Goal: Information Seeking & Learning: Learn about a topic

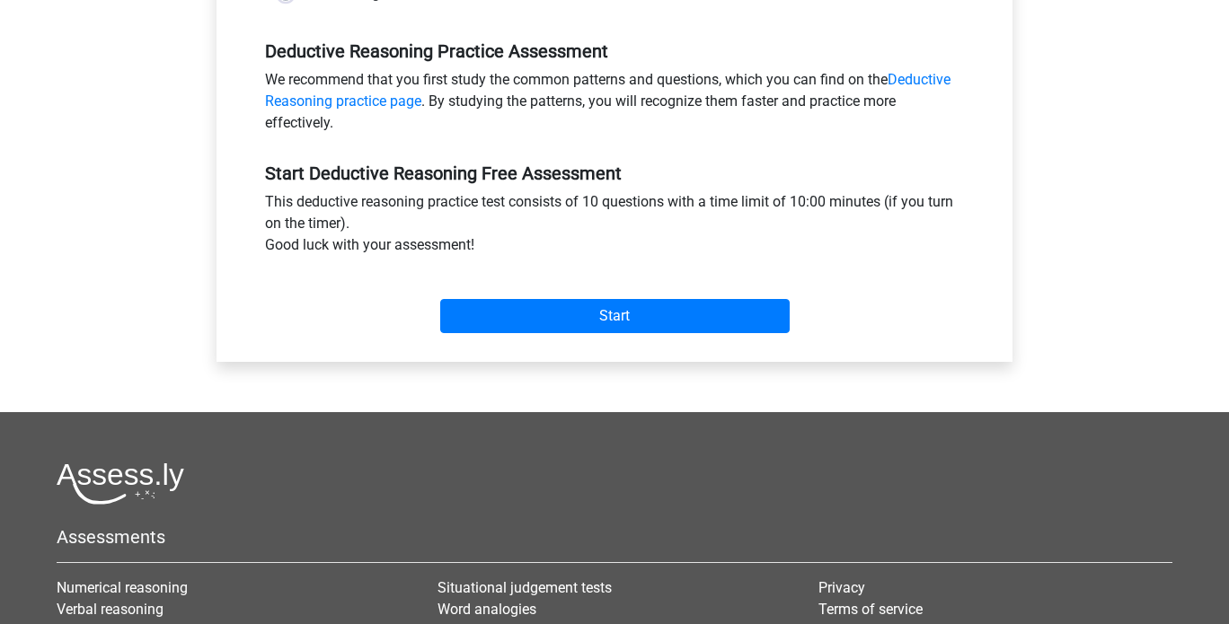
scroll to position [544, 0]
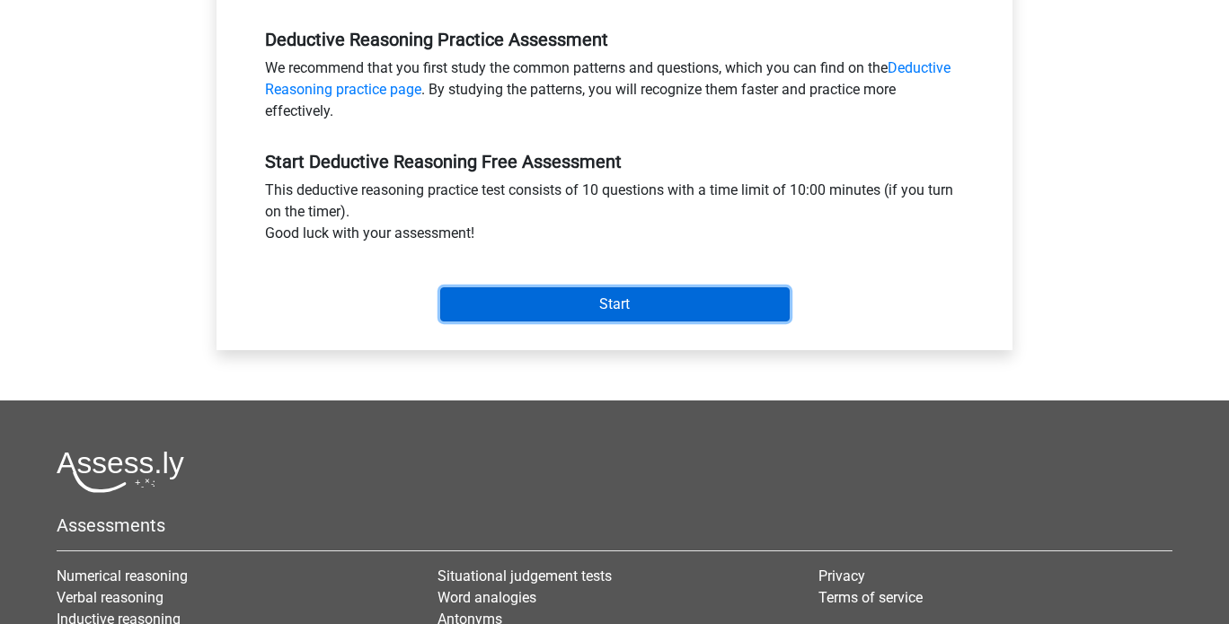
click at [492, 311] on input "Start" at bounding box center [614, 304] width 349 height 34
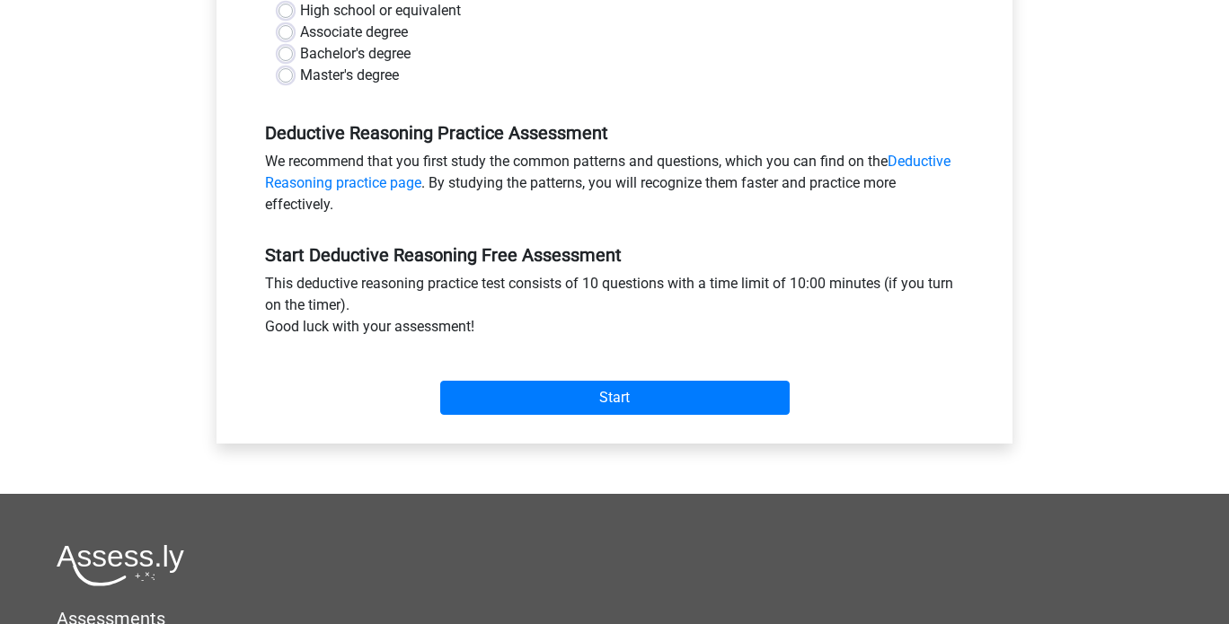
click at [526, 375] on div "Start" at bounding box center [614, 383] width 726 height 63
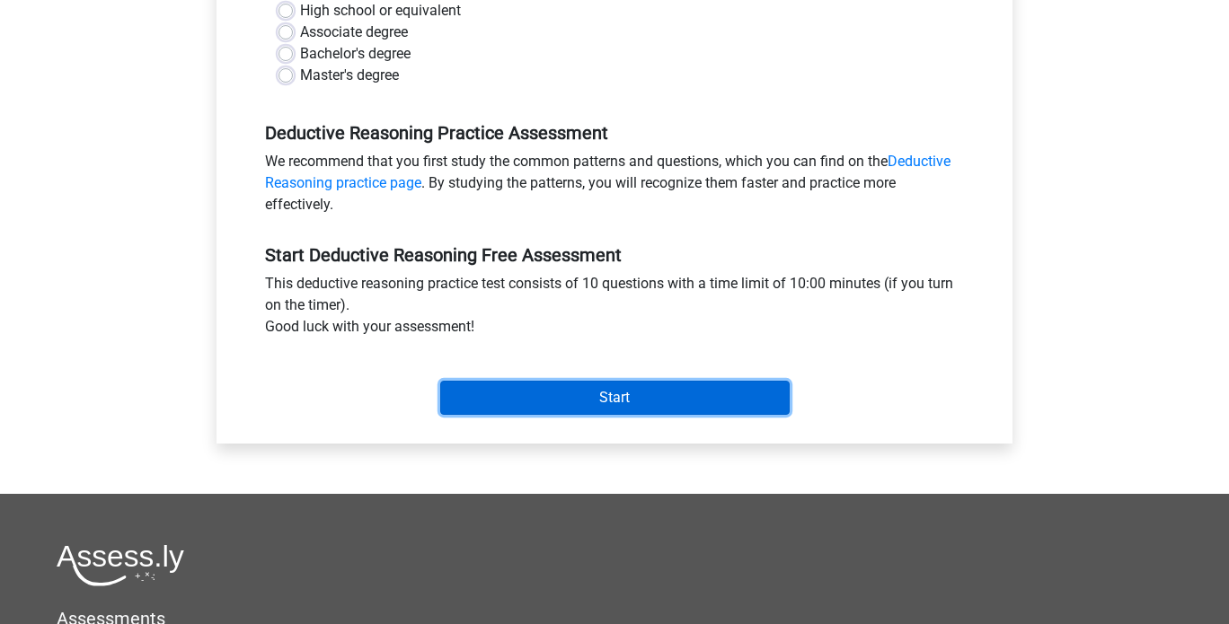
click at [542, 398] on input "Start" at bounding box center [614, 398] width 349 height 34
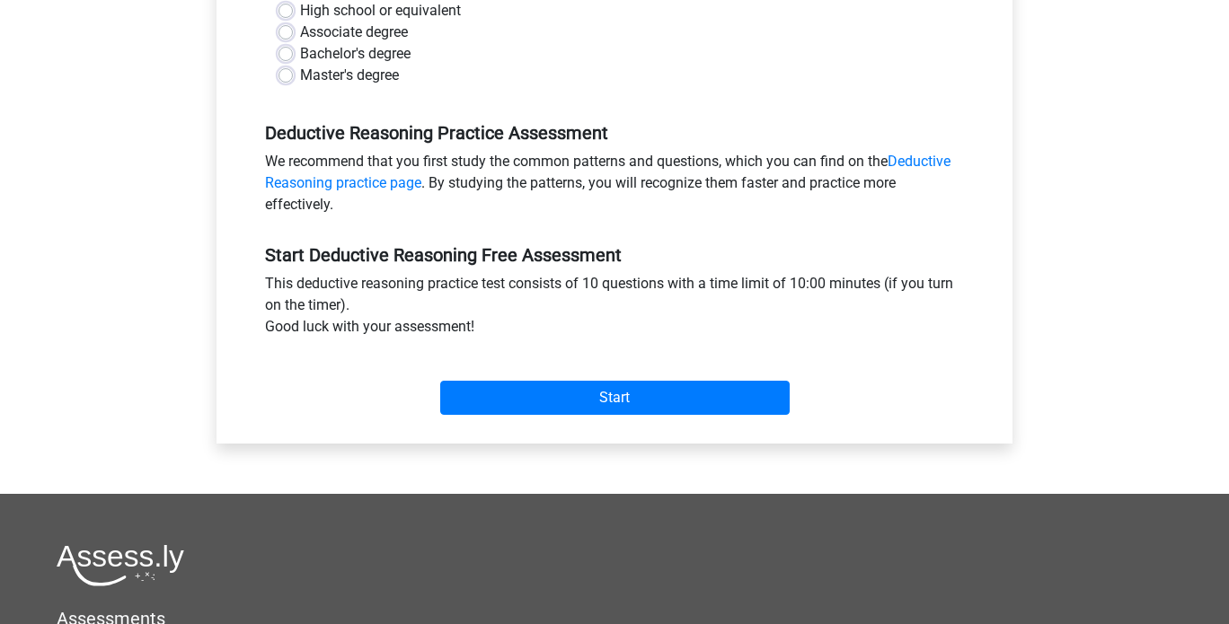
click at [300, 6] on label "High school or equivalent" at bounding box center [380, 11] width 161 height 22
click at [290, 6] on input "High school or equivalent" at bounding box center [285, 9] width 14 height 18
radio input "true"
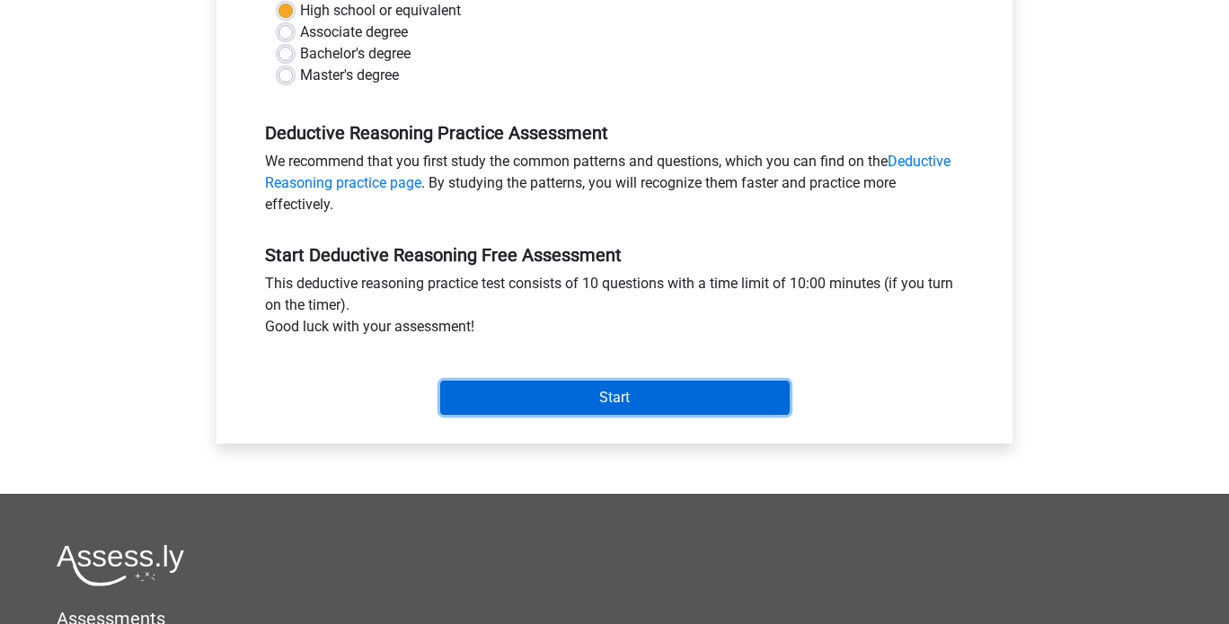
click at [639, 405] on input "Start" at bounding box center [614, 398] width 349 height 34
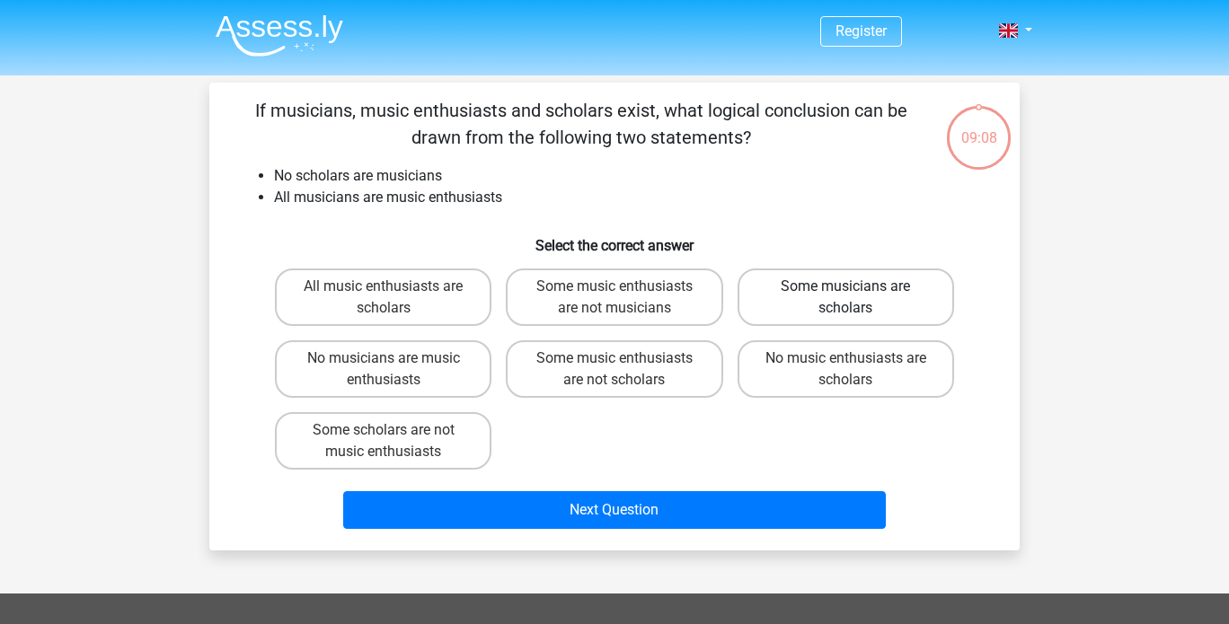
click at [815, 313] on label "Some musicians are scholars" at bounding box center [845, 297] width 216 height 57
click at [845, 298] on input "Some musicians are scholars" at bounding box center [851, 292] width 12 height 12
radio input "true"
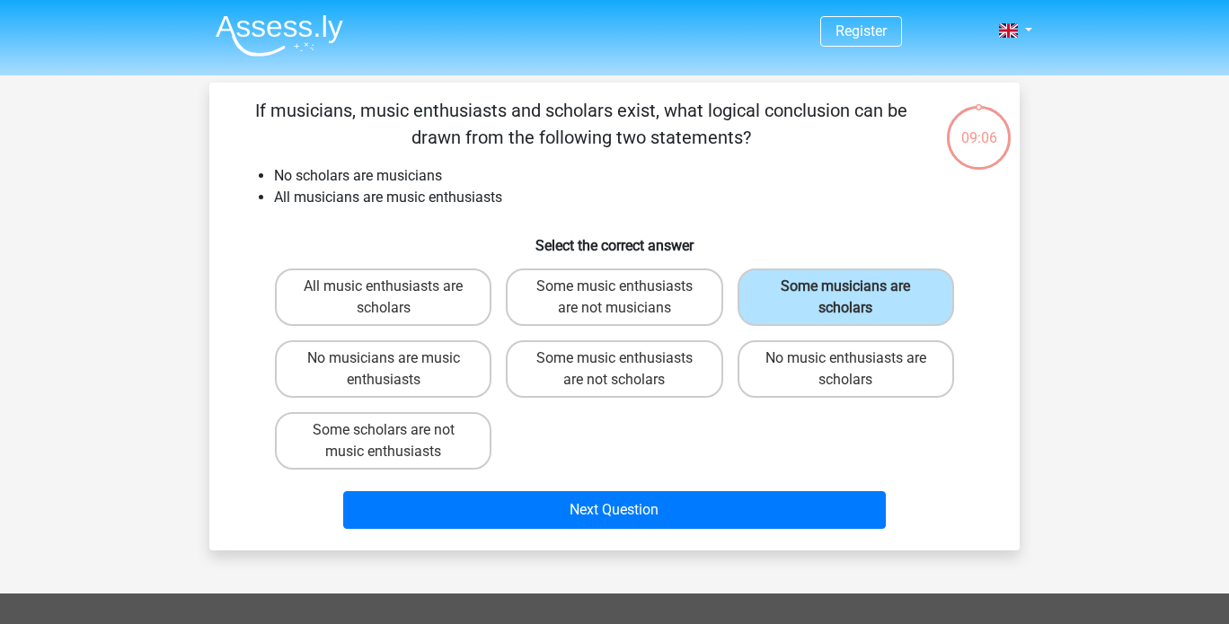
drag, startPoint x: 705, startPoint y: 529, endPoint x: 733, endPoint y: 468, distance: 67.1
click at [733, 468] on div "If musicians, music enthusiasts and scholars exist, what logical conclusion can…" at bounding box center [614, 316] width 796 height 439
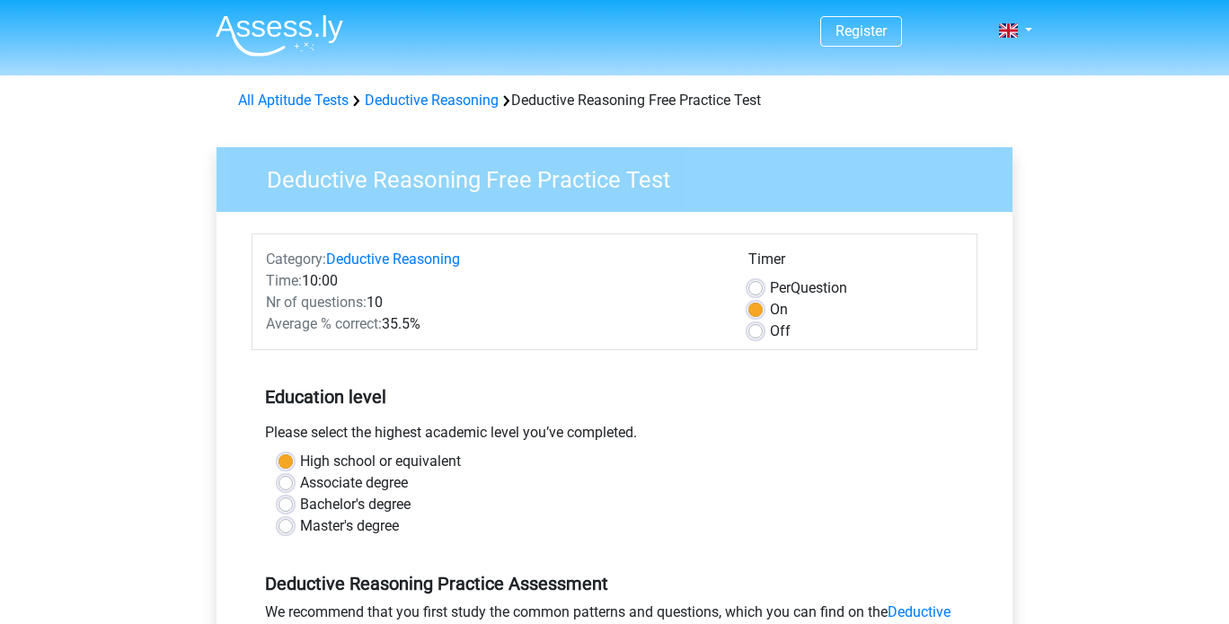
scroll to position [451, 0]
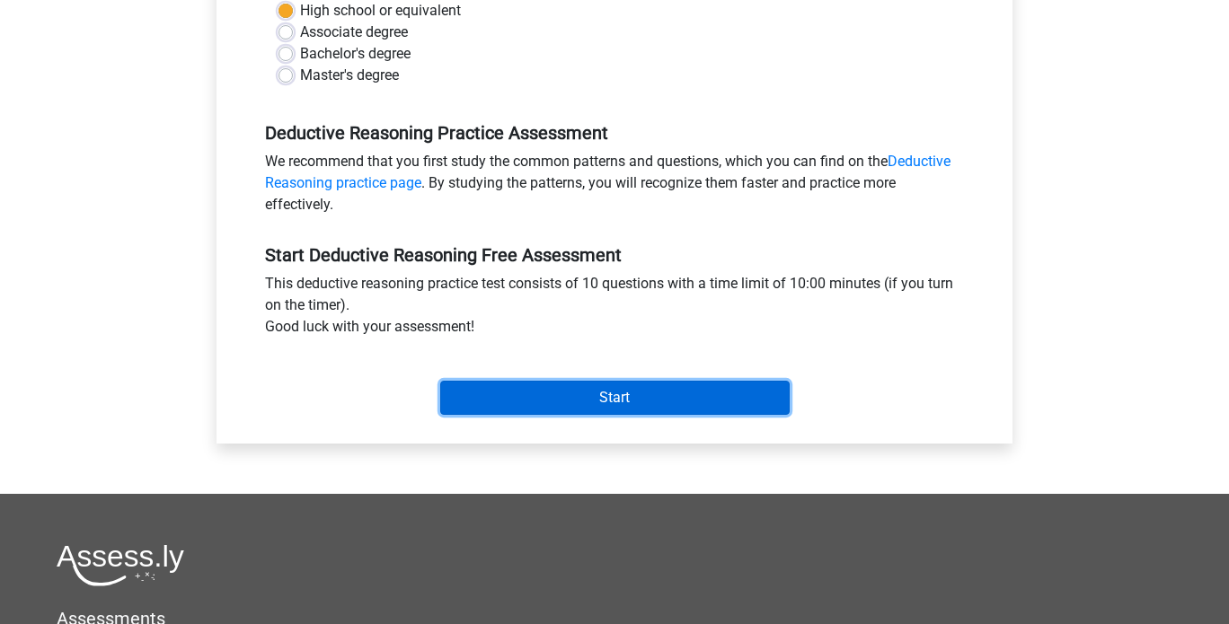
click at [630, 385] on input "Start" at bounding box center [614, 398] width 349 height 34
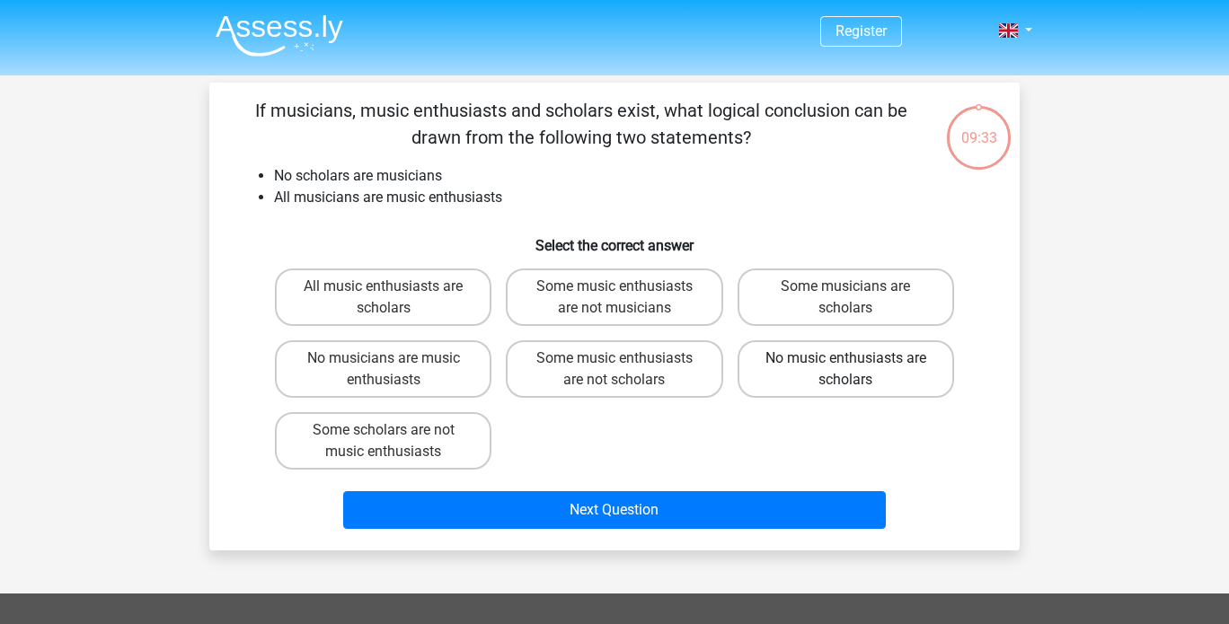
click at [859, 369] on label "No music enthusiasts are scholars" at bounding box center [845, 368] width 216 height 57
click at [857, 369] on input "No music enthusiasts are scholars" at bounding box center [851, 364] width 12 height 12
radio input "true"
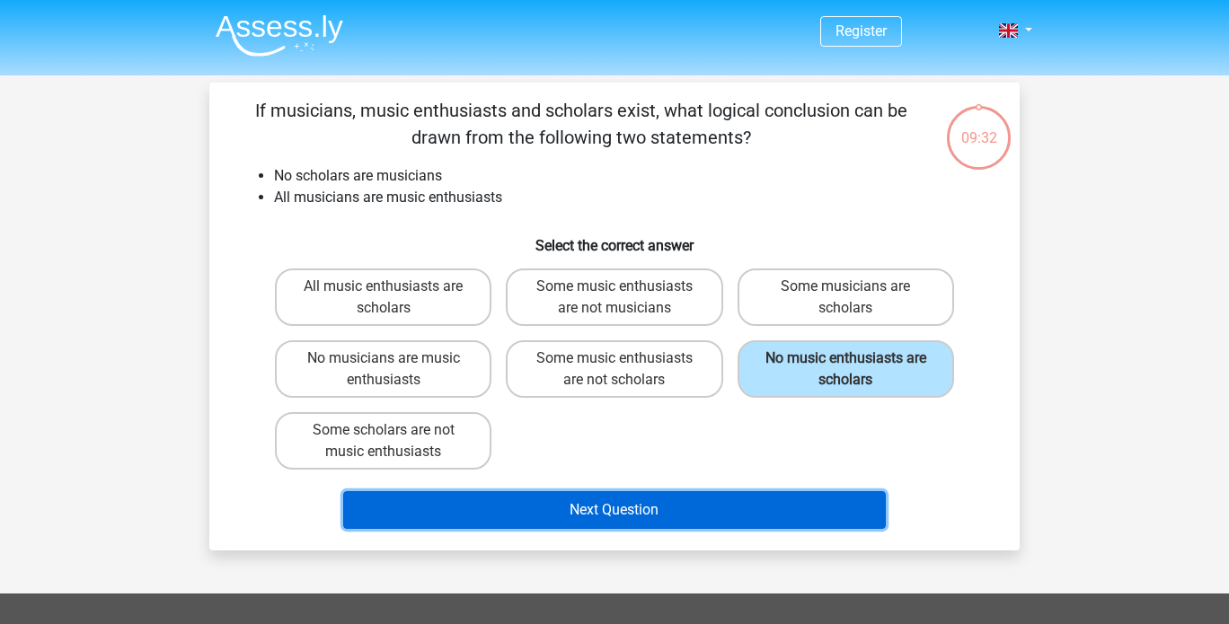
click at [646, 501] on button "Next Question" at bounding box center [614, 510] width 543 height 38
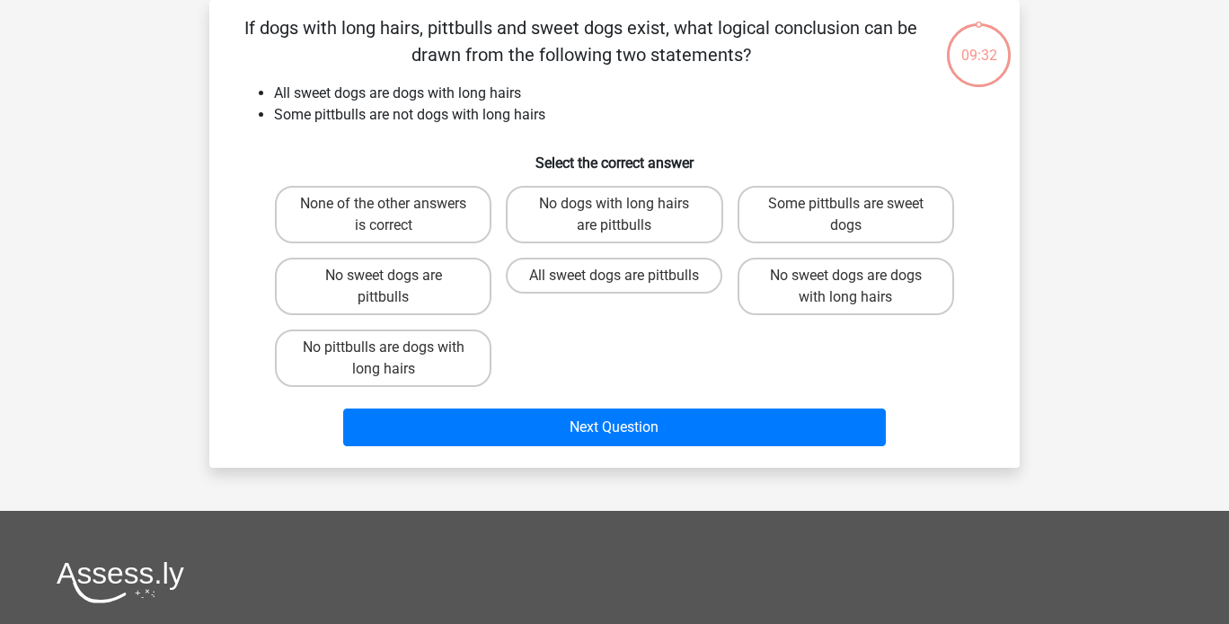
scroll to position [83, 0]
click at [772, 222] on label "Some pittbulls are sweet dogs" at bounding box center [845, 214] width 216 height 57
click at [845, 216] on input "Some pittbulls are sweet dogs" at bounding box center [851, 210] width 12 height 12
radio input "true"
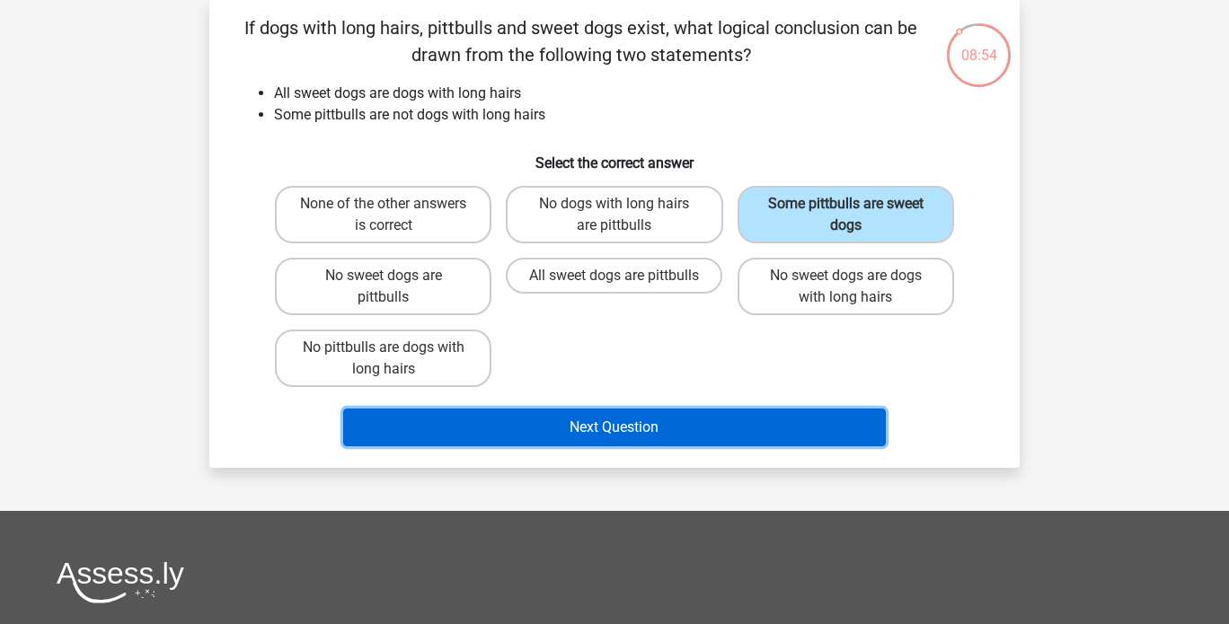
click at [645, 423] on button "Next Question" at bounding box center [614, 428] width 543 height 38
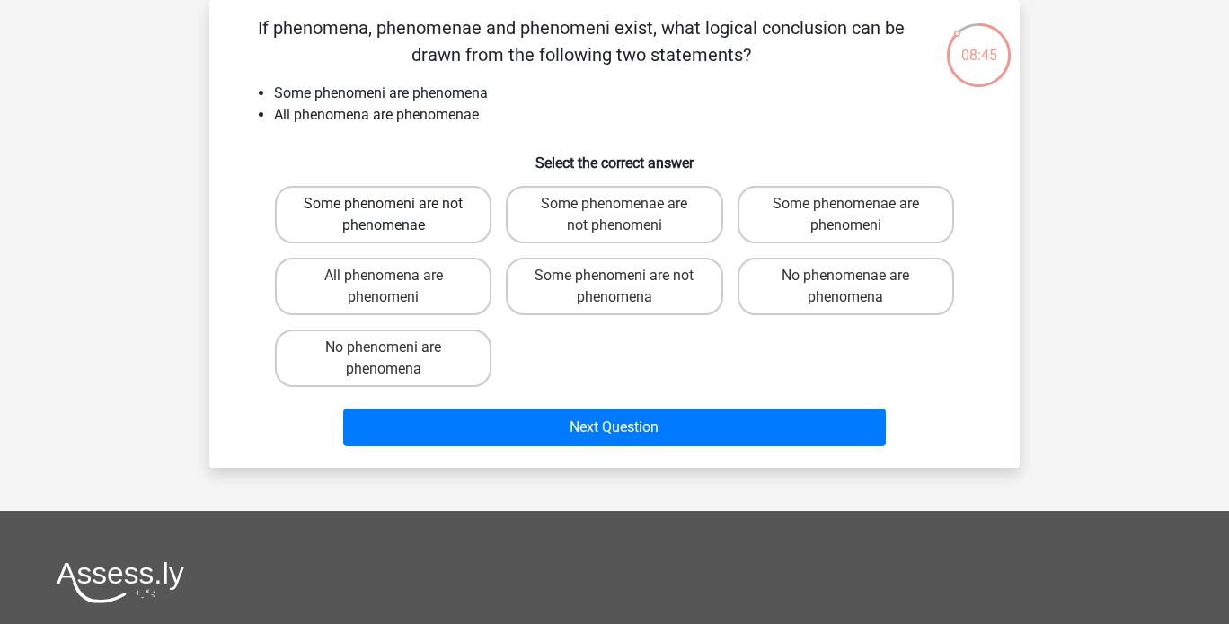
click at [421, 222] on label "Some phenomeni are not phenomenae" at bounding box center [383, 214] width 216 height 57
click at [395, 216] on input "Some phenomeni are not phenomenae" at bounding box center [389, 210] width 12 height 12
radio input "true"
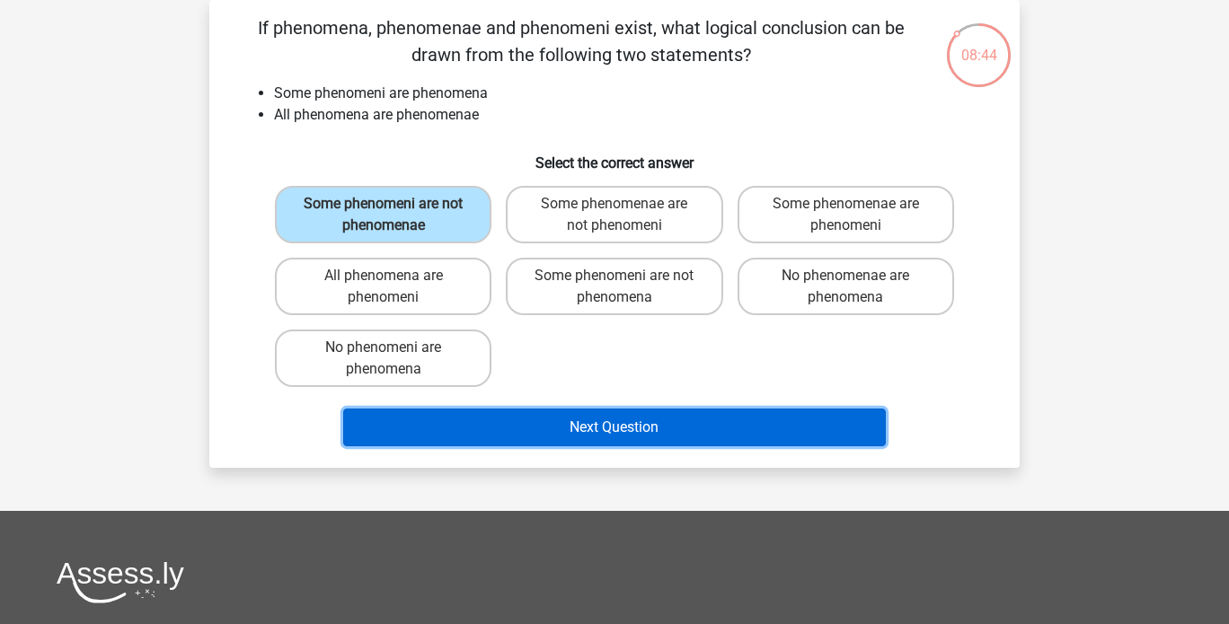
click at [573, 419] on button "Next Question" at bounding box center [614, 428] width 543 height 38
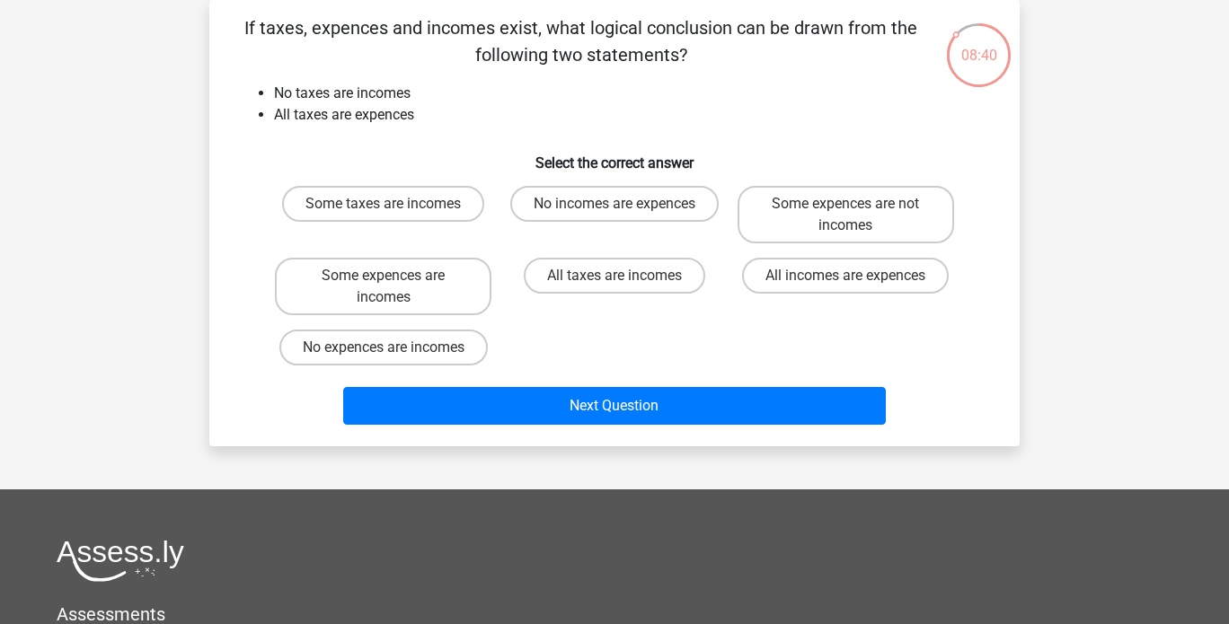
scroll to position [0, 0]
